Goal: Task Accomplishment & Management: Manage account settings

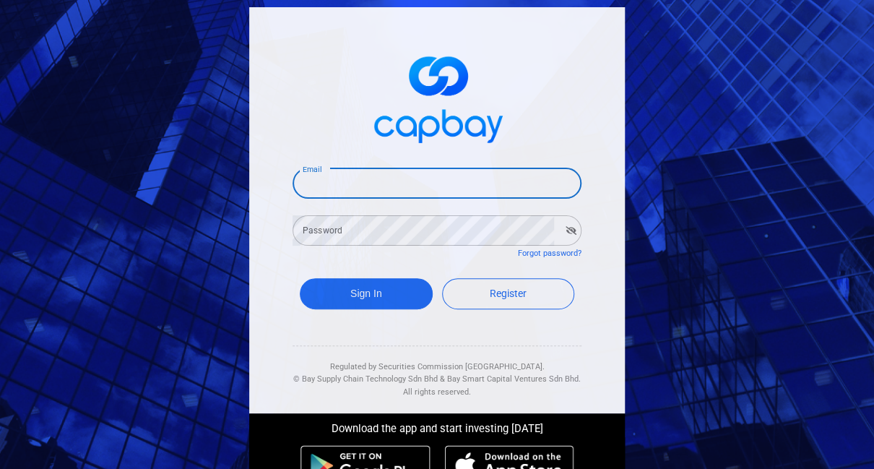
type input "[EMAIL_ADDRESS][DOMAIN_NAME]"
click at [366, 297] on button "Sign In" at bounding box center [366, 293] width 133 height 31
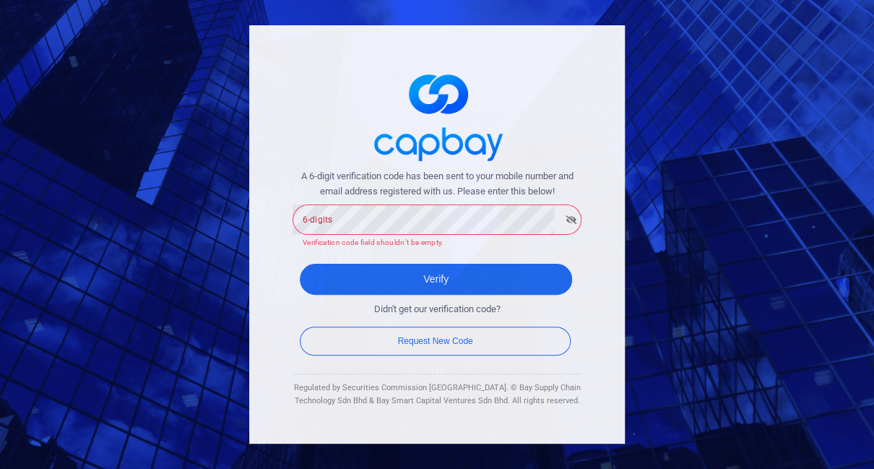
click at [384, 245] on form "A 6-digit verification code has been sent to your mobile number and email addre…" at bounding box center [437, 264] width 289 height 190
click at [340, 257] on form "A 6-digit verification code has been sent to your mobile number and email addre…" at bounding box center [437, 264] width 289 height 190
click at [288, 280] on div "A 6-digit verification code has been sent to your mobile number and email addre…" at bounding box center [437, 234] width 376 height 418
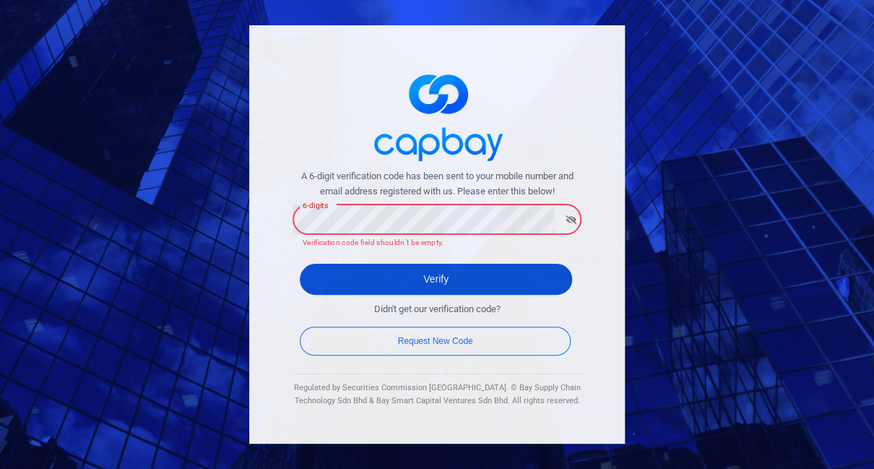
click at [435, 271] on button "Verify" at bounding box center [436, 279] width 272 height 31
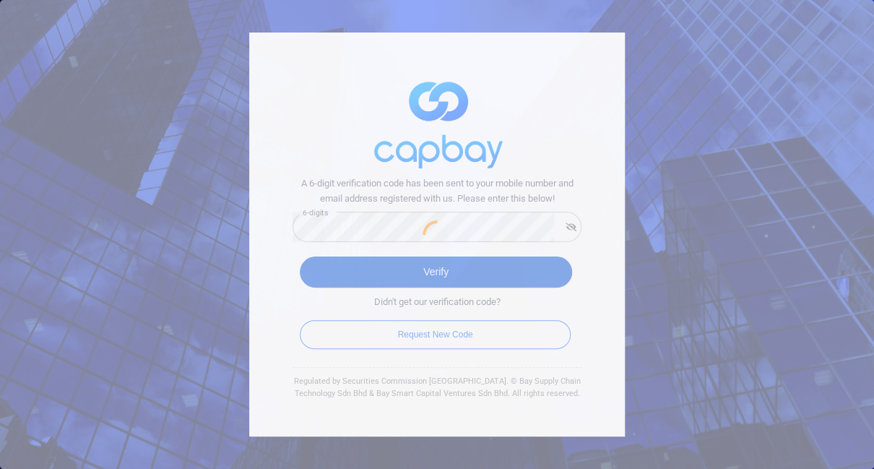
click at [383, 273] on div at bounding box center [437, 234] width 874 height 469
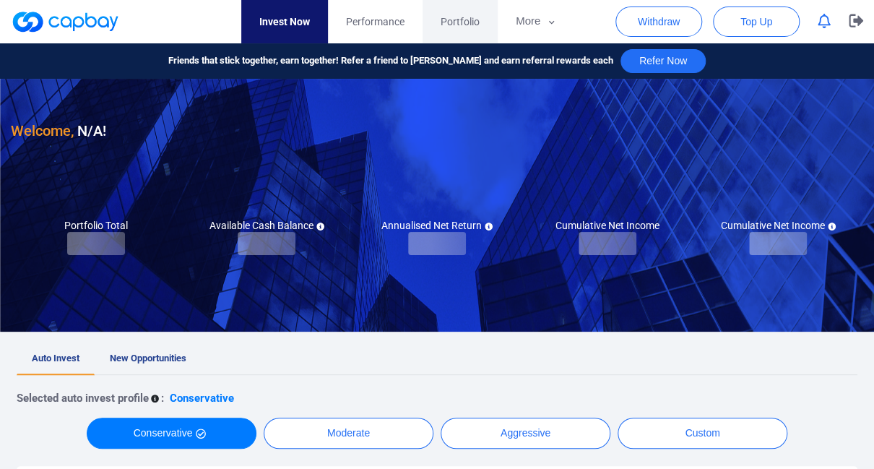
click at [477, 17] on span "Portfolio" at bounding box center [460, 22] width 39 height 16
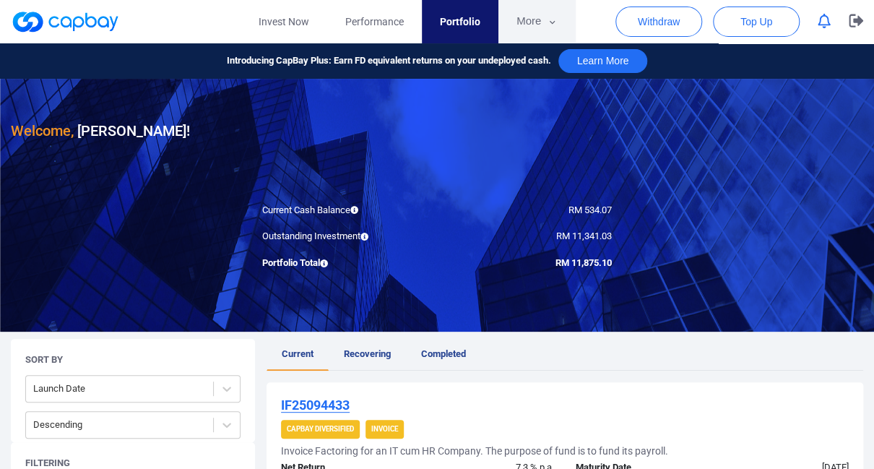
click at [528, 29] on button "More" at bounding box center [537, 21] width 77 height 43
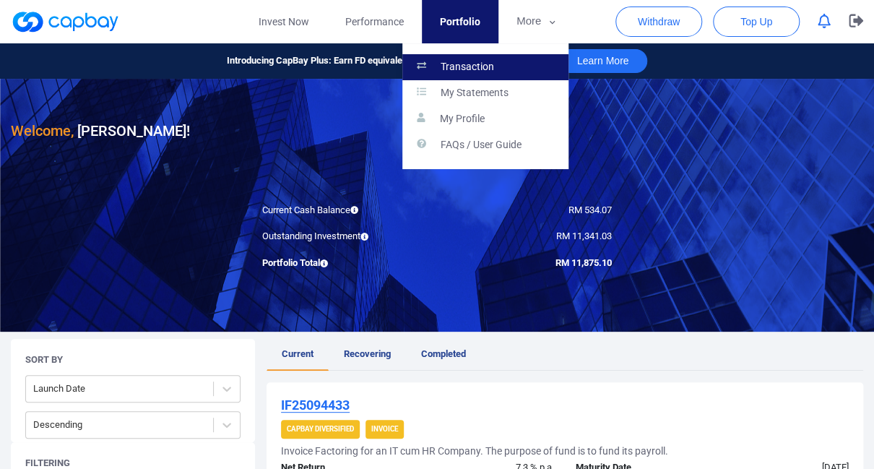
click at [528, 58] on link "Transaction" at bounding box center [486, 67] width 166 height 26
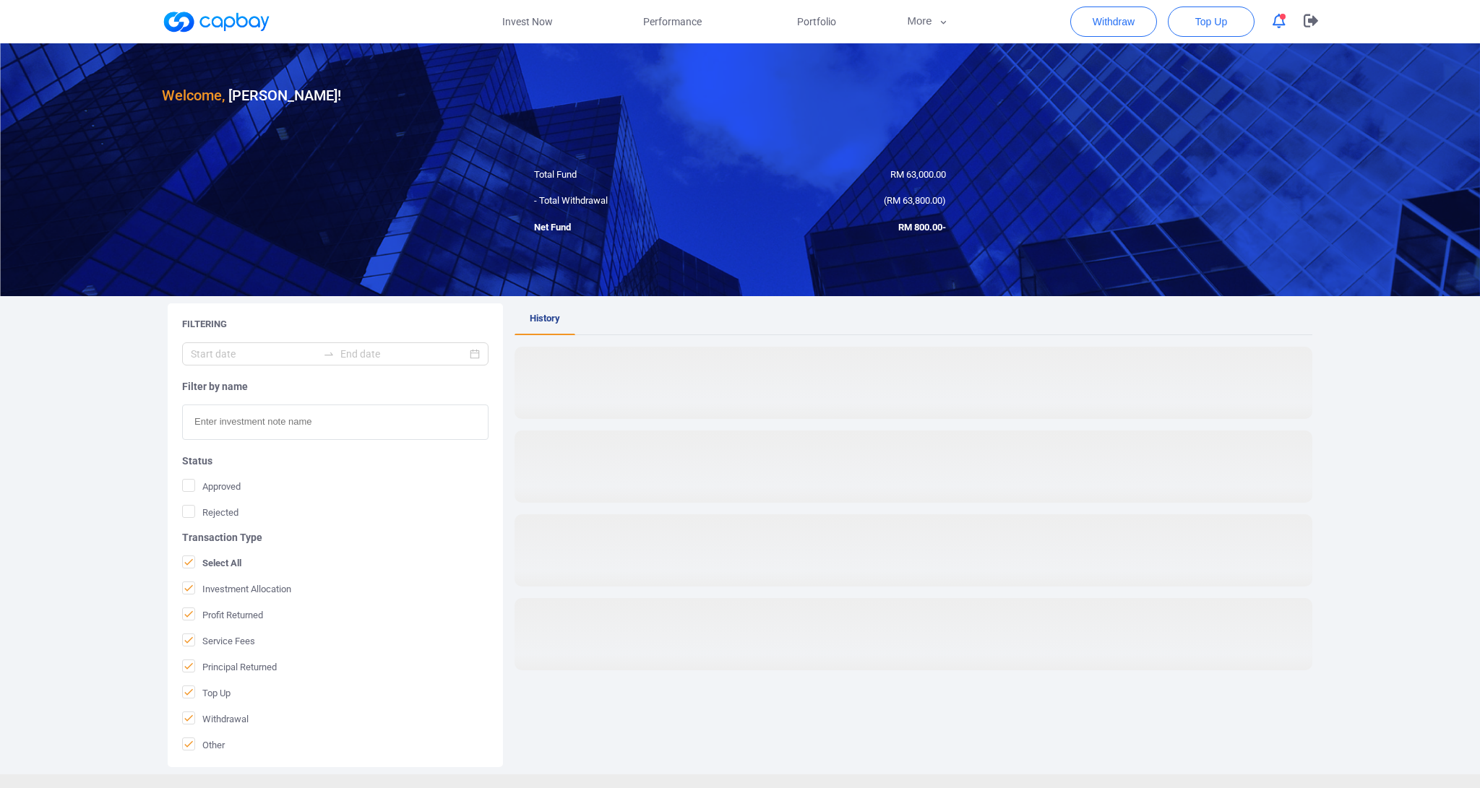
click at [762, 215] on div at bounding box center [740, 169] width 1480 height 253
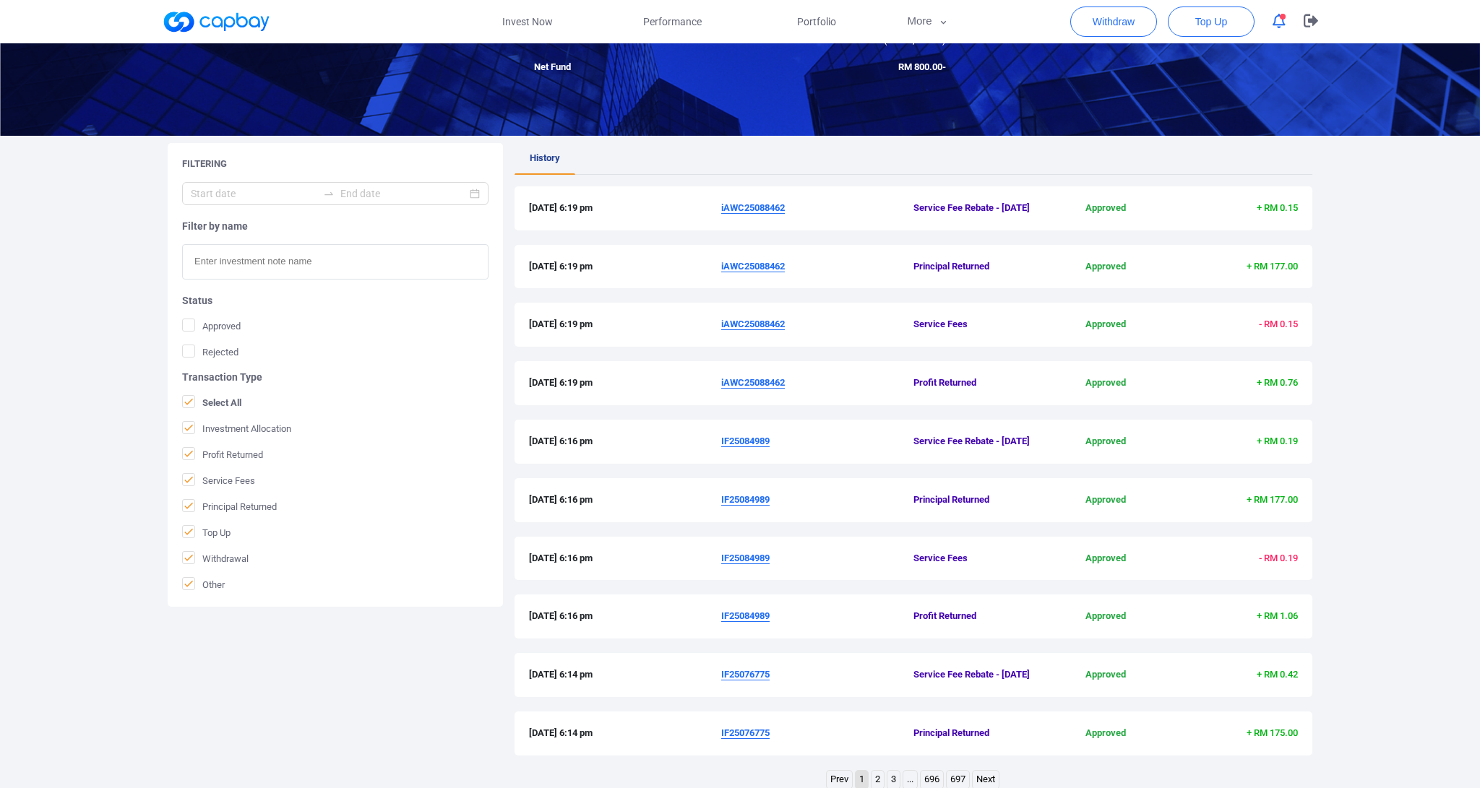
scroll to position [330, 0]
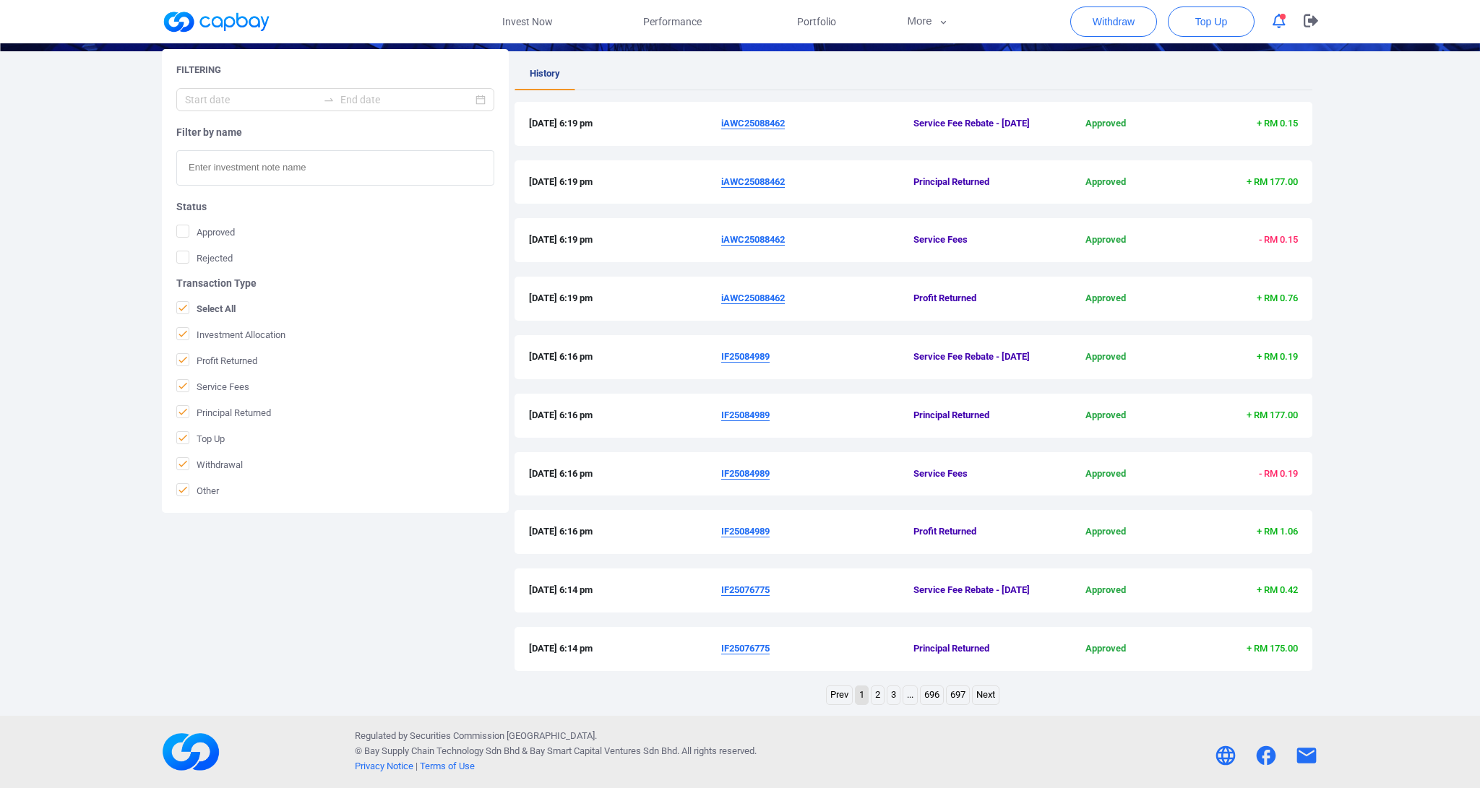
click at [872, 468] on link "2" at bounding box center [878, 696] width 12 height 18
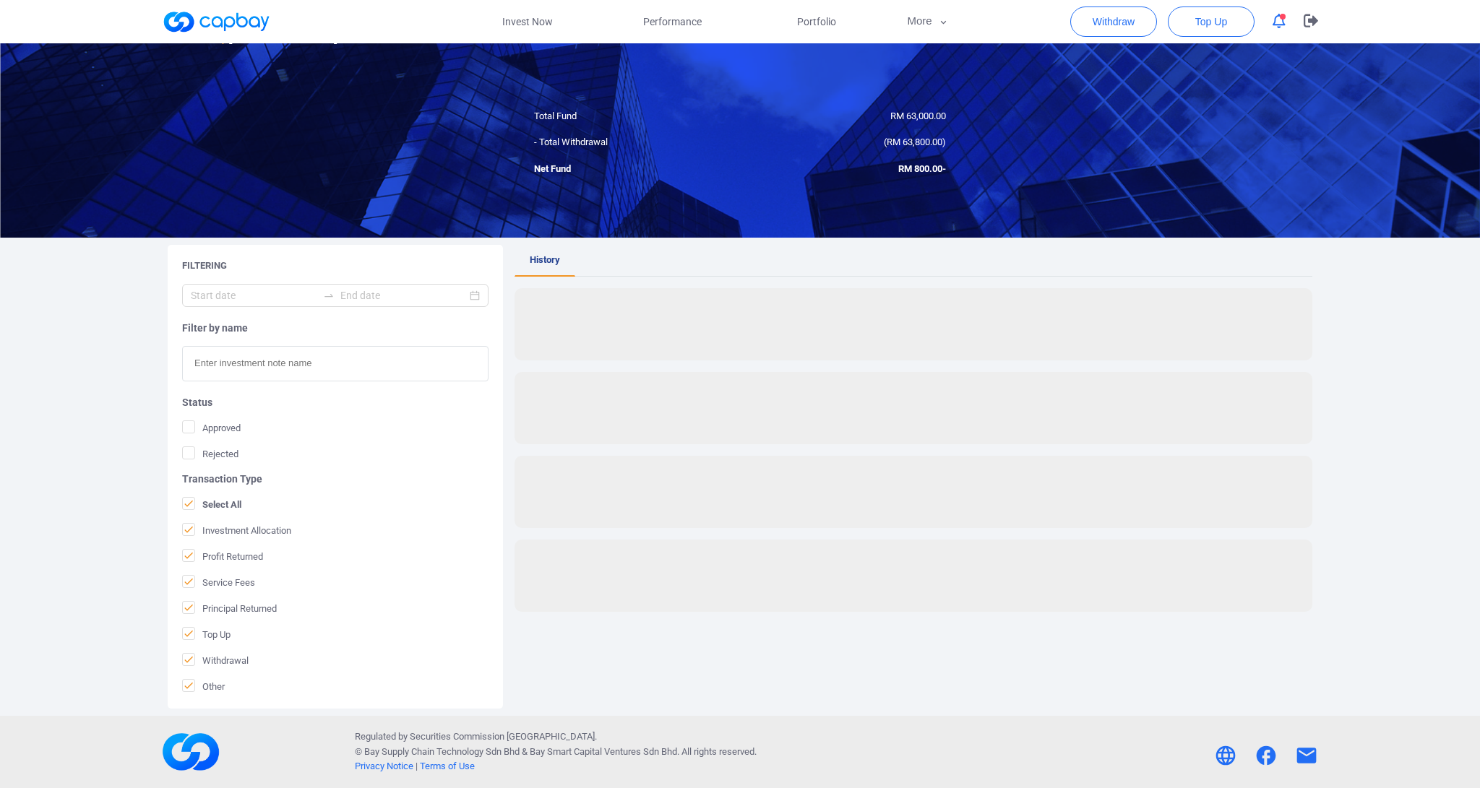
scroll to position [0, 0]
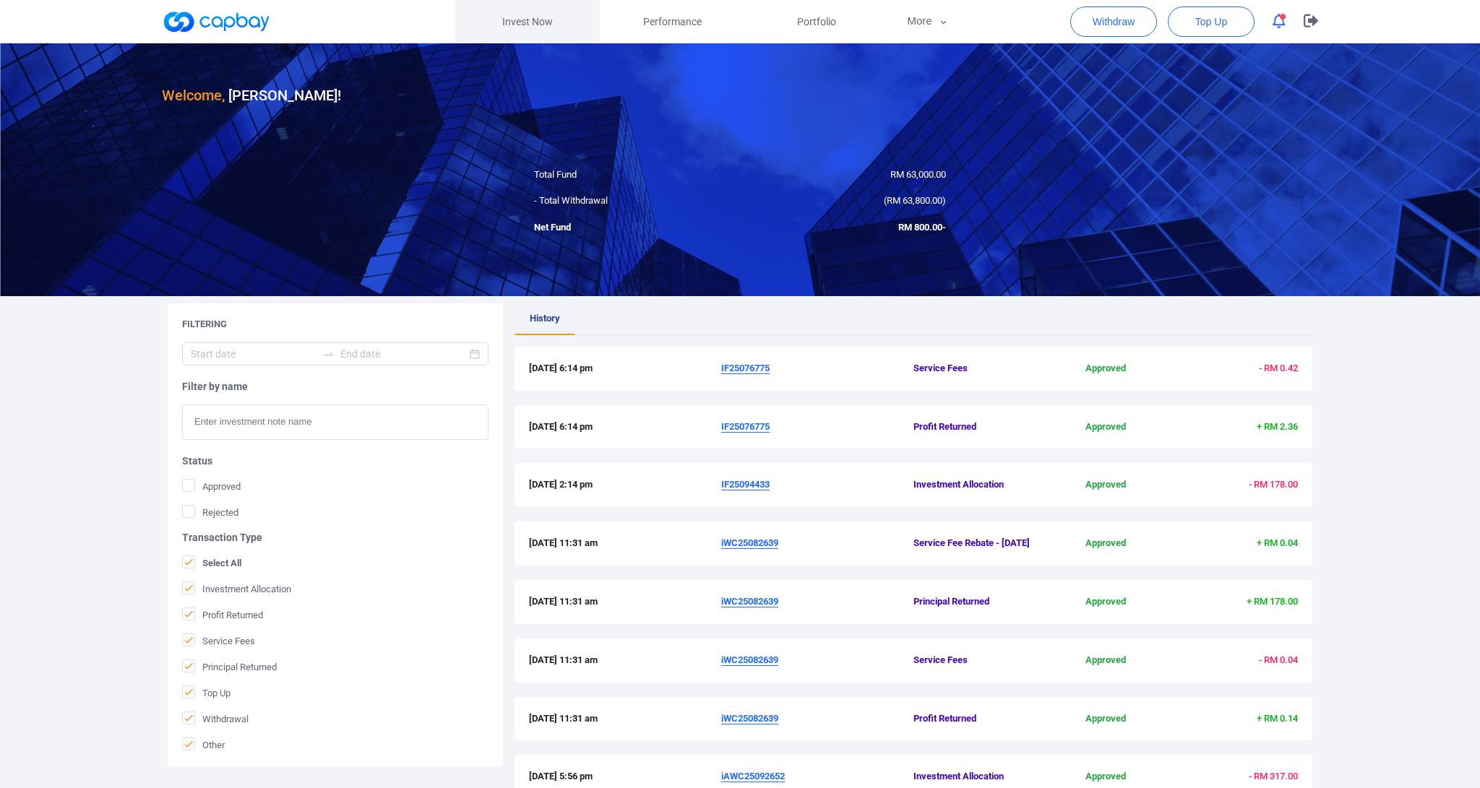
click at [509, 26] on link "Invest Now" at bounding box center [527, 21] width 145 height 43
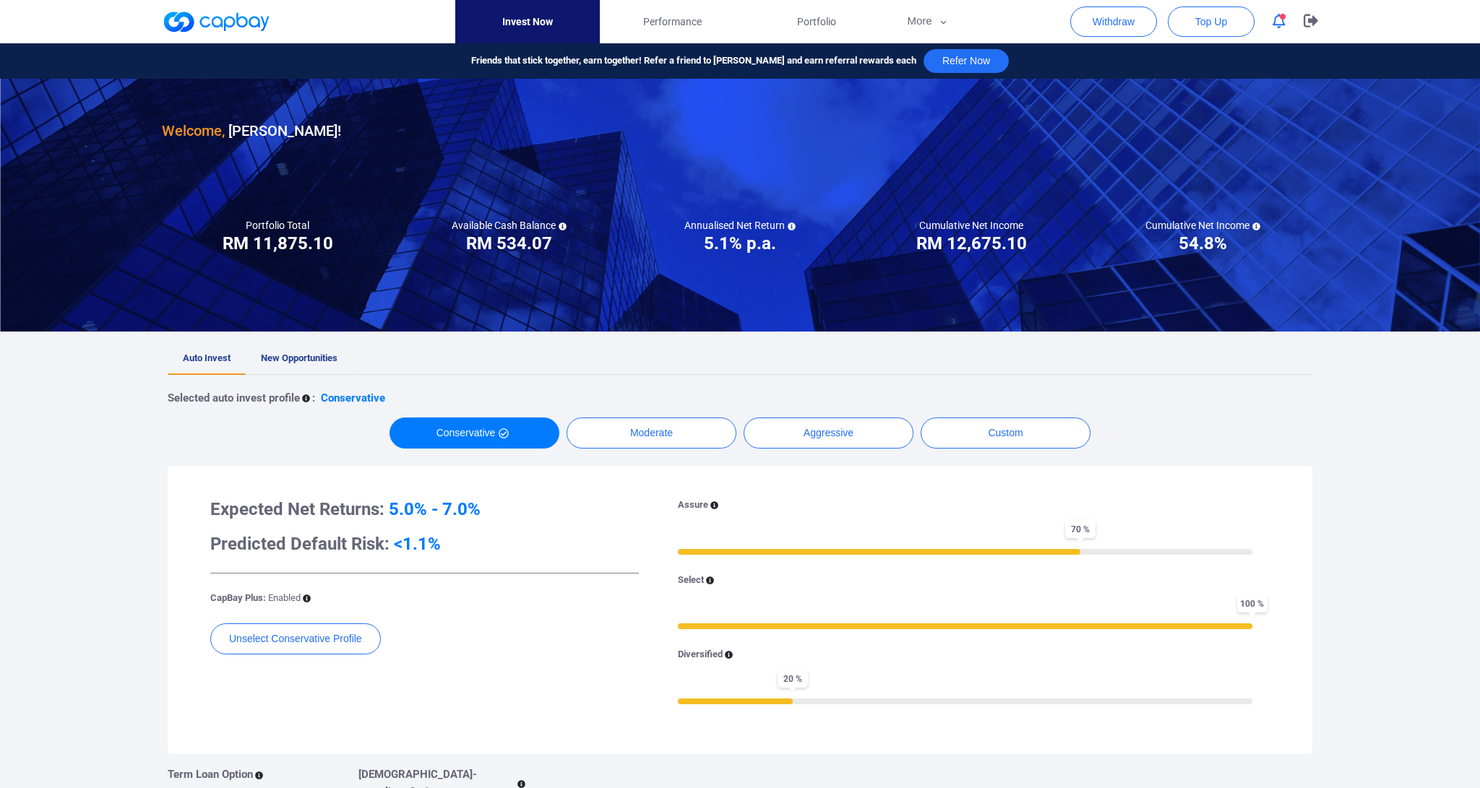
click at [314, 361] on span "New Opportunities" at bounding box center [299, 358] width 77 height 11
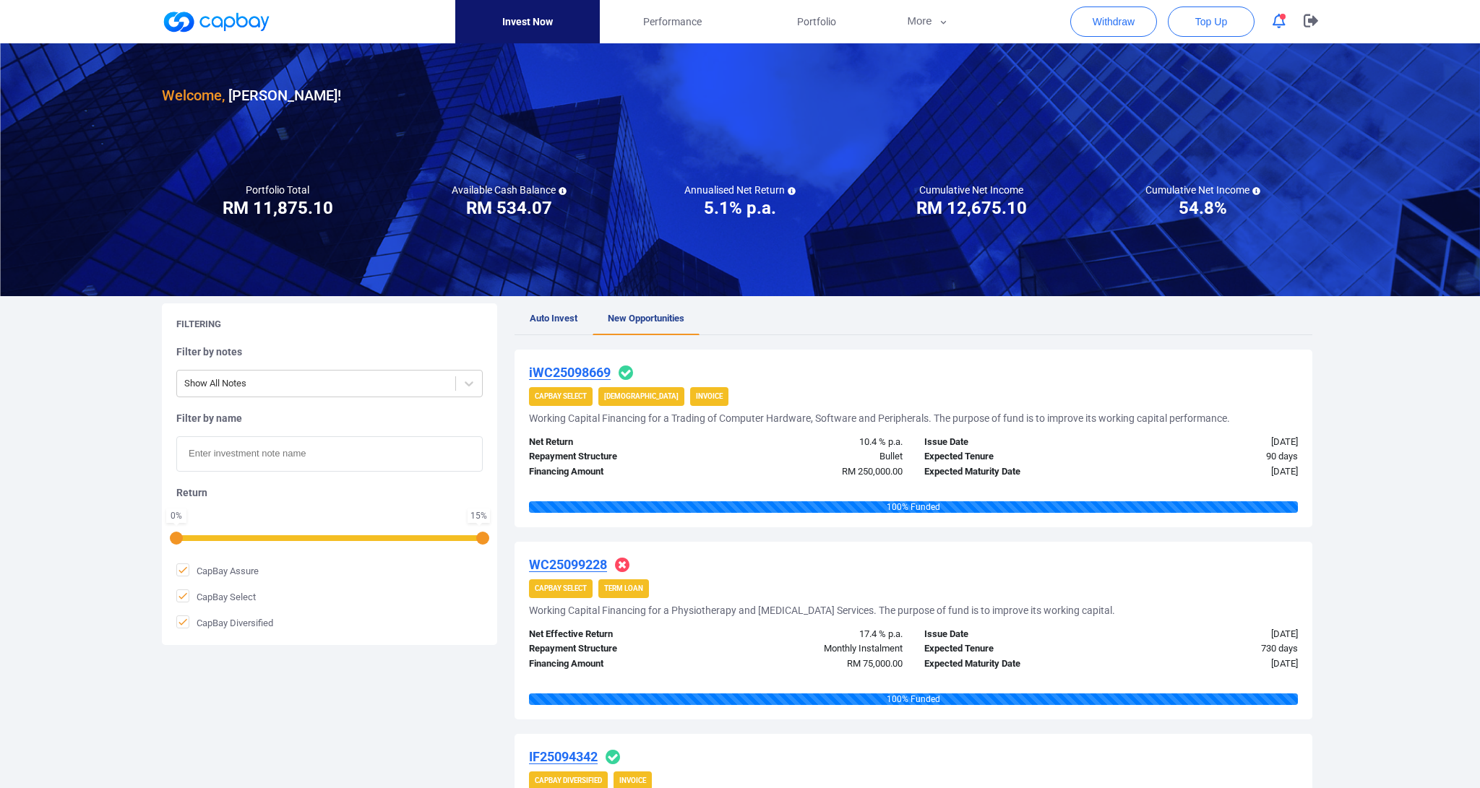
click at [874, 13] on button "button" at bounding box center [1278, 21] width 27 height 22
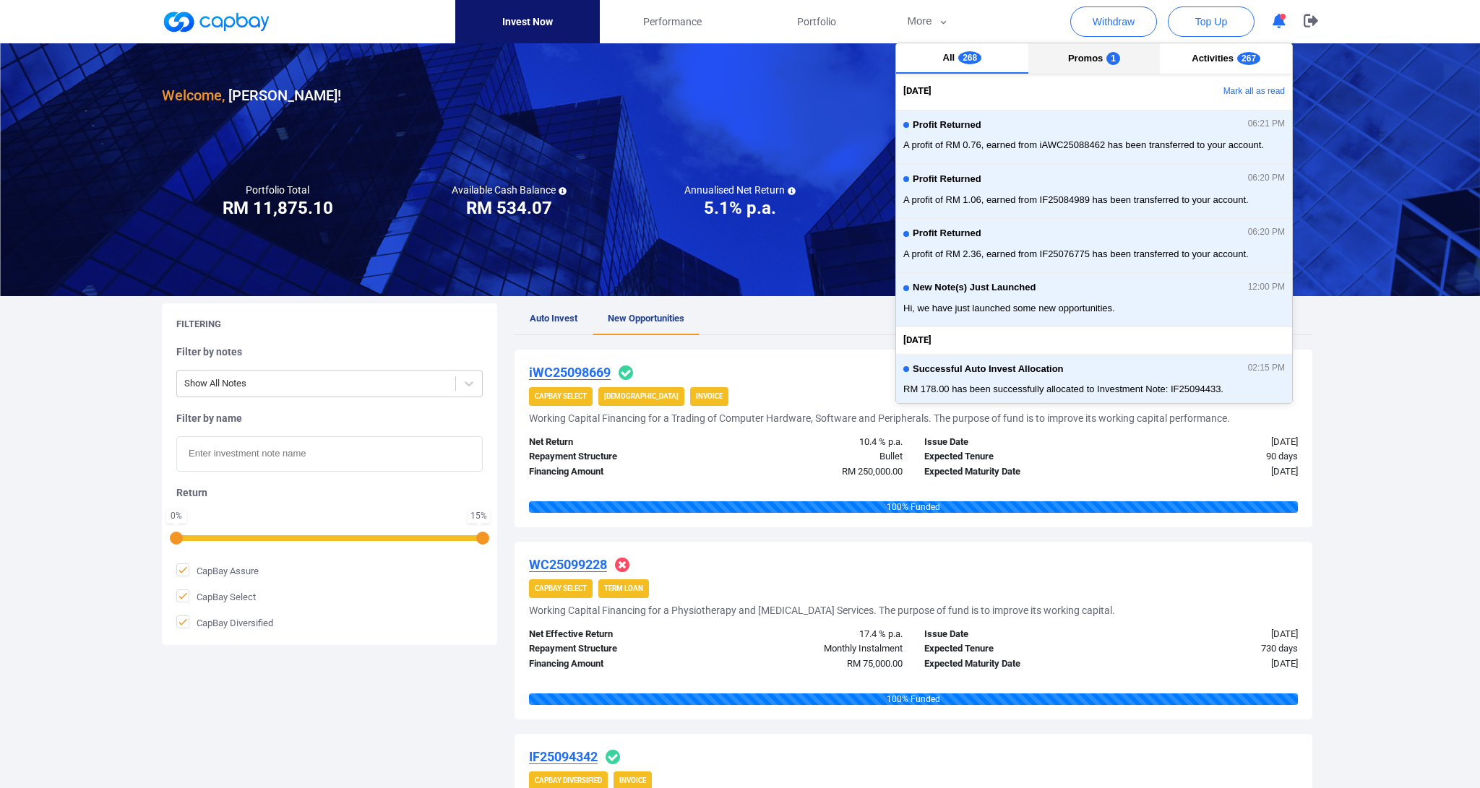
click at [874, 69] on button "Promos 1" at bounding box center [1094, 58] width 132 height 30
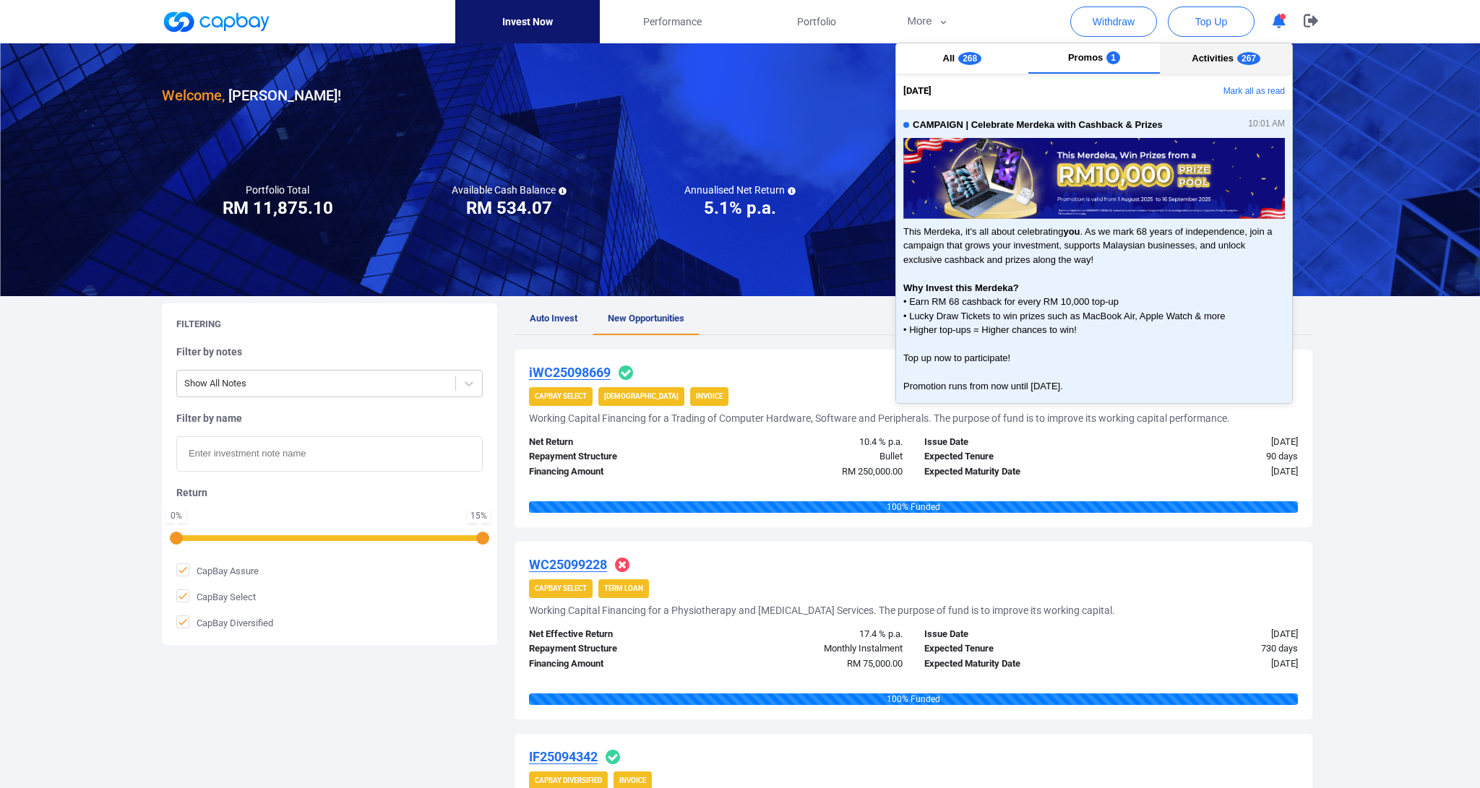
click at [874, 64] on span "Activities" at bounding box center [1213, 58] width 42 height 11
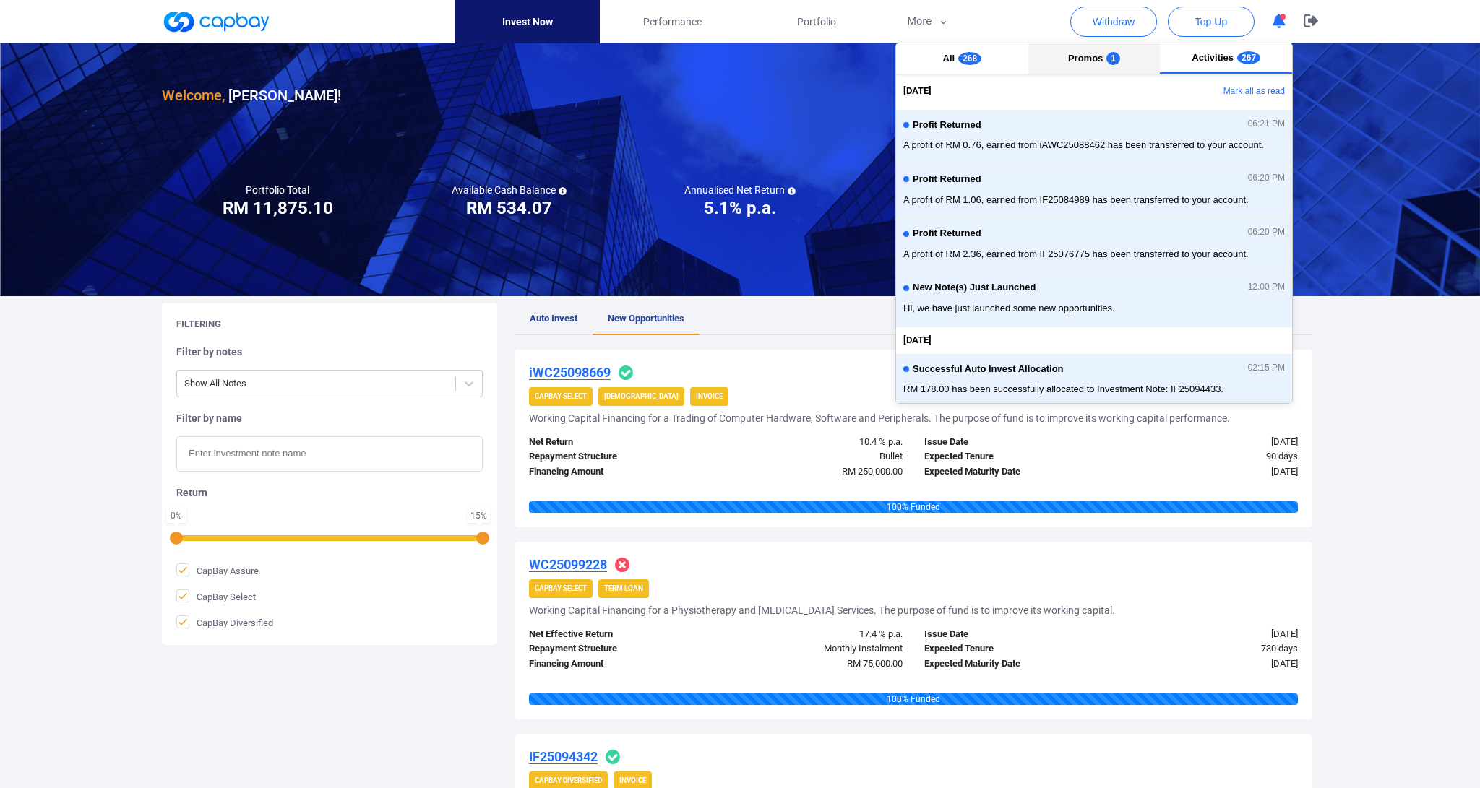
click at [874, 64] on span "Promos" at bounding box center [1085, 58] width 35 height 11
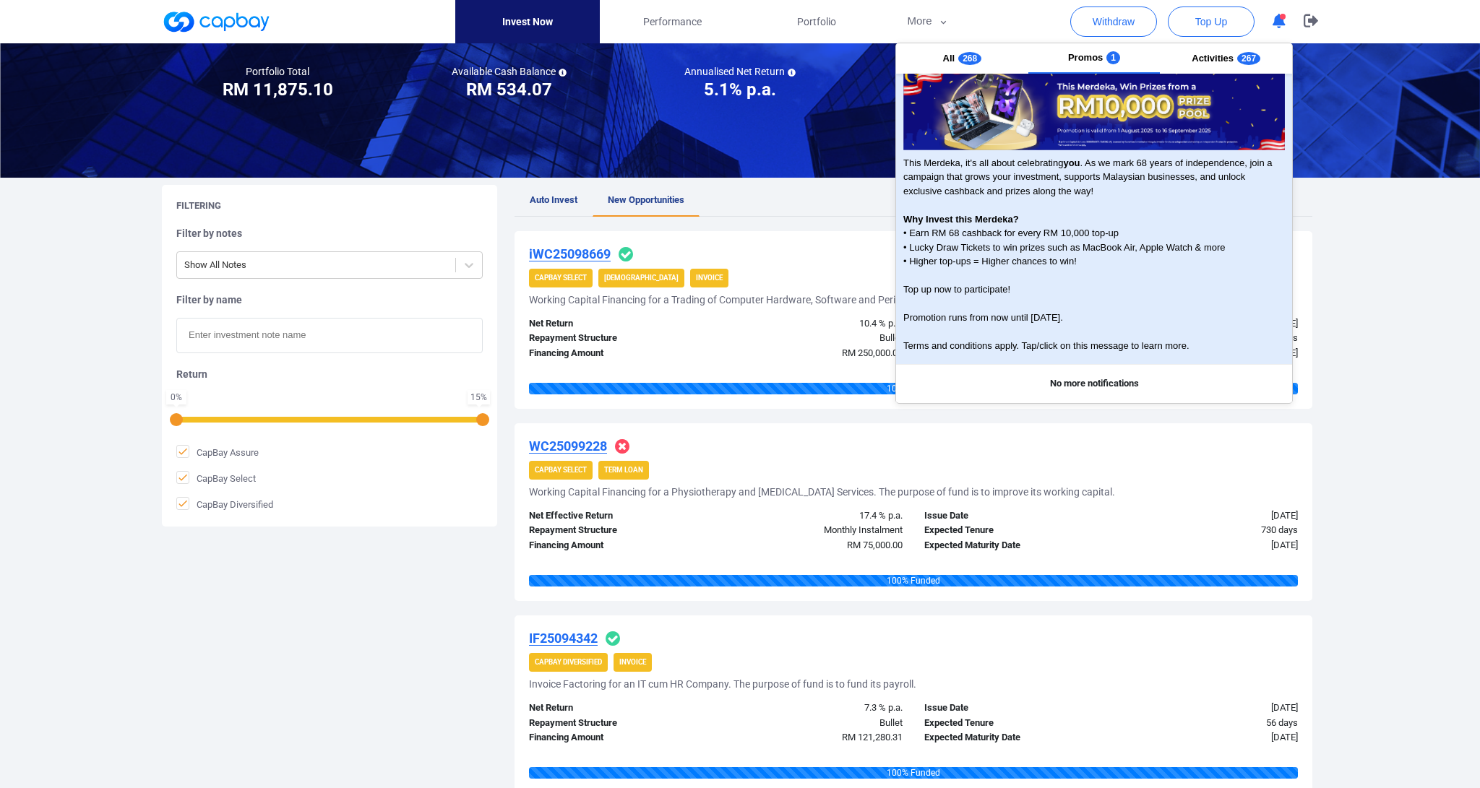
scroll to position [237, 0]
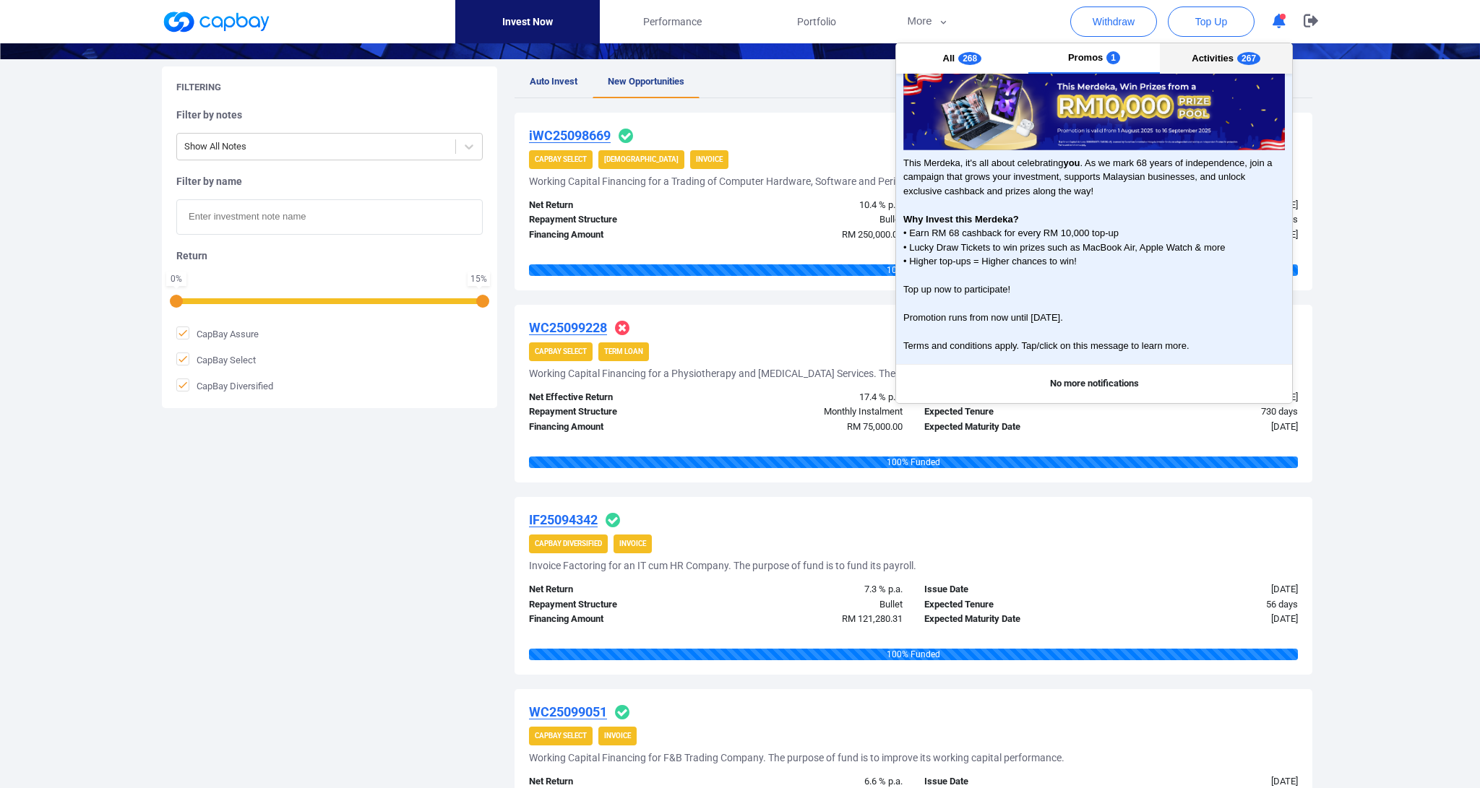
click at [874, 59] on span "Activities" at bounding box center [1213, 58] width 42 height 11
